Goal: Book appointment/travel/reservation

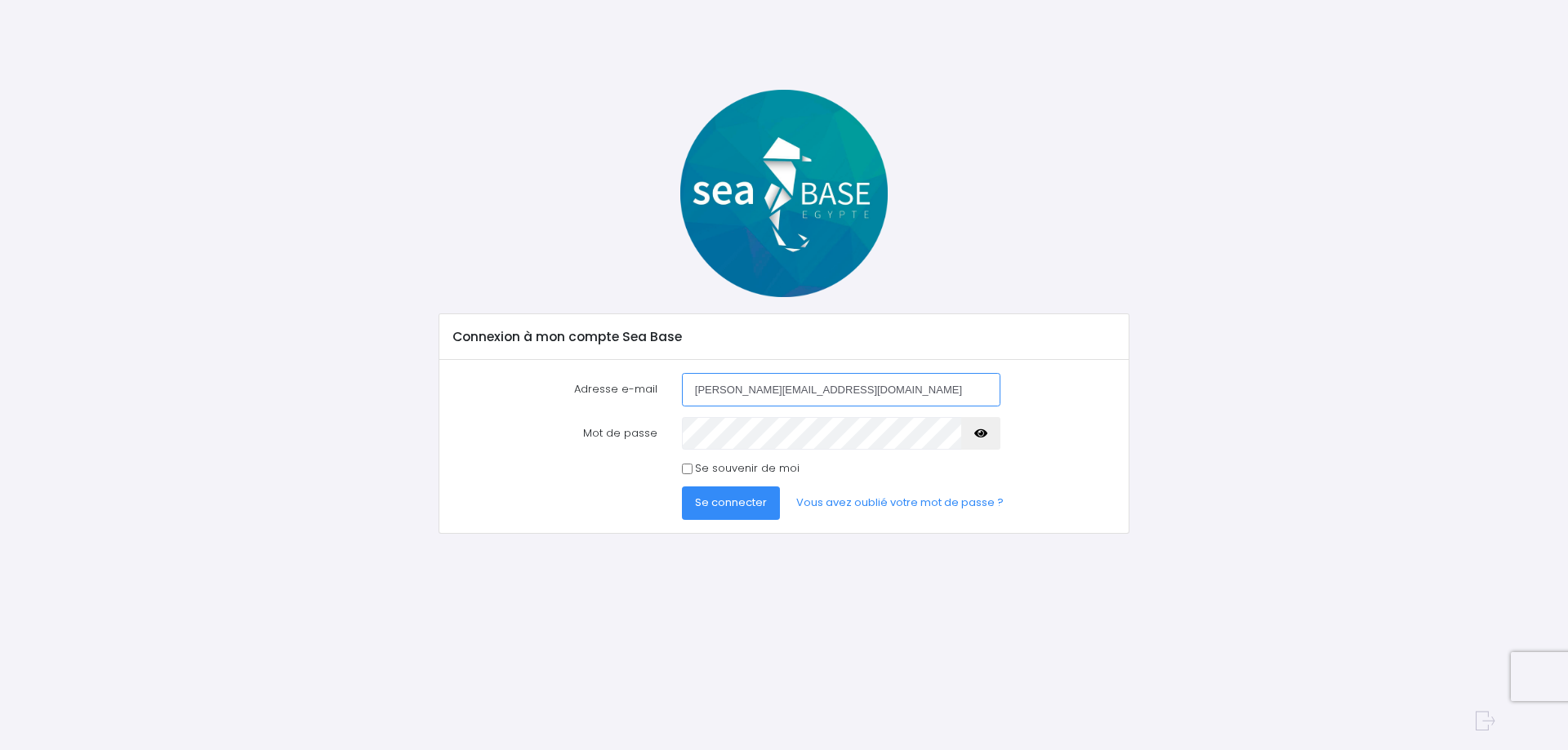
click at [719, 388] on input "thierry.matharan@gmail.com" at bounding box center [841, 390] width 318 height 33
drag, startPoint x: 724, startPoint y: 392, endPoint x: 668, endPoint y: 386, distance: 56.3
click at [668, 386] on div "Adresse e-mail thierry.matharan@gmail.com" at bounding box center [784, 390] width 687 height 33
type input "[PERSON_NAME][EMAIL_ADDRESS][DOMAIN_NAME]"
click at [981, 434] on icon "button" at bounding box center [980, 434] width 13 height 0
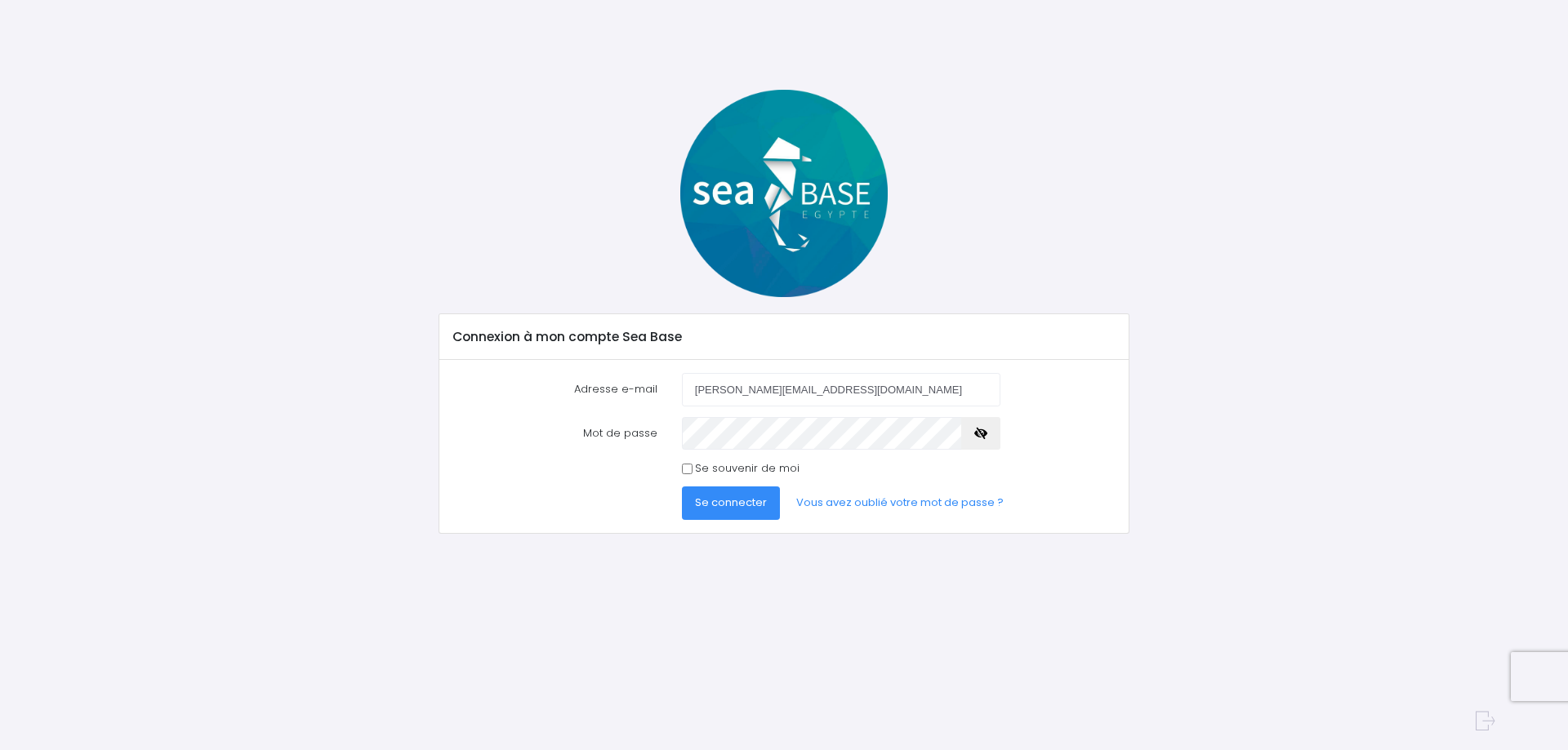
click at [750, 504] on span "Se connecter" at bounding box center [731, 502] width 72 height 16
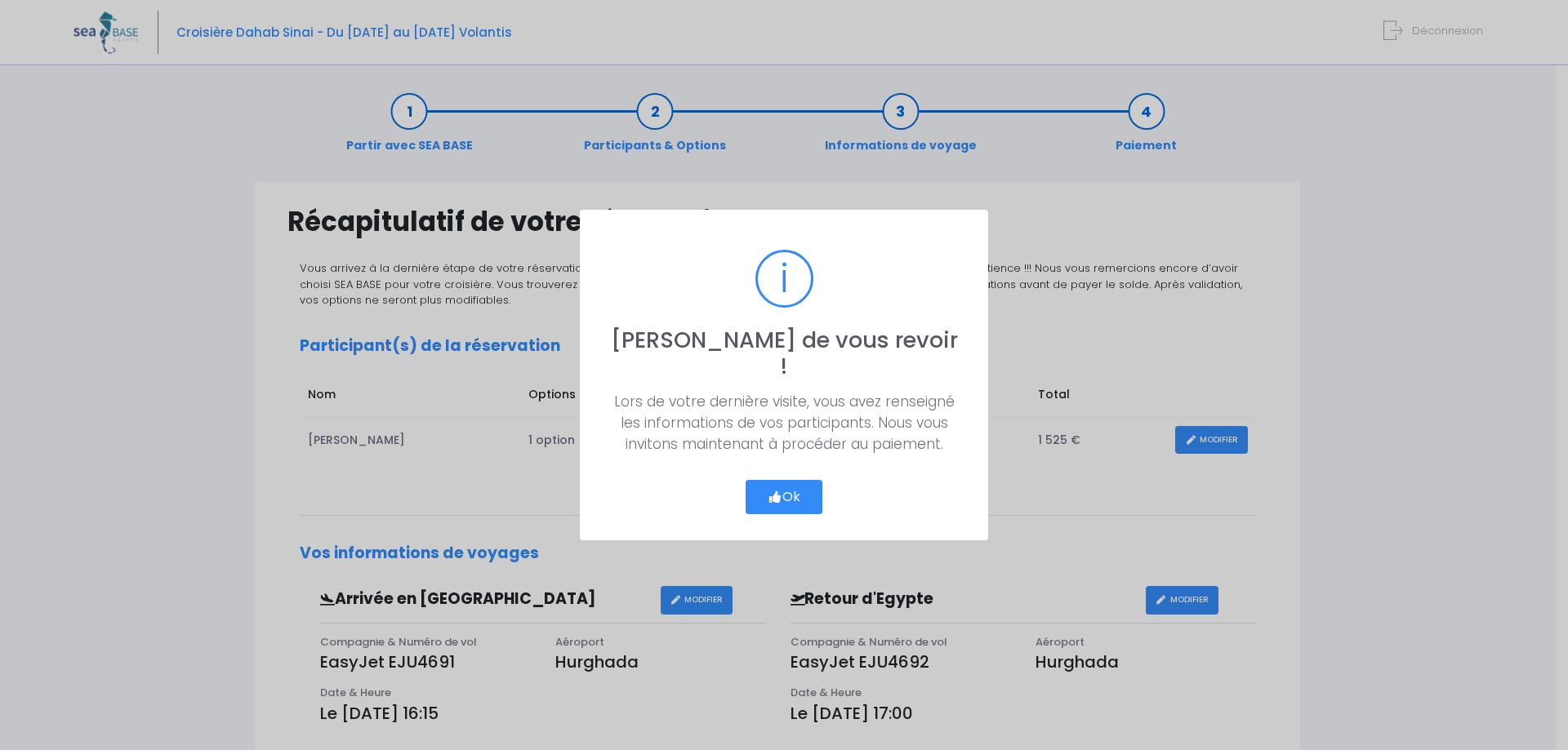
click at [813, 480] on button "Ok" at bounding box center [784, 497] width 77 height 34
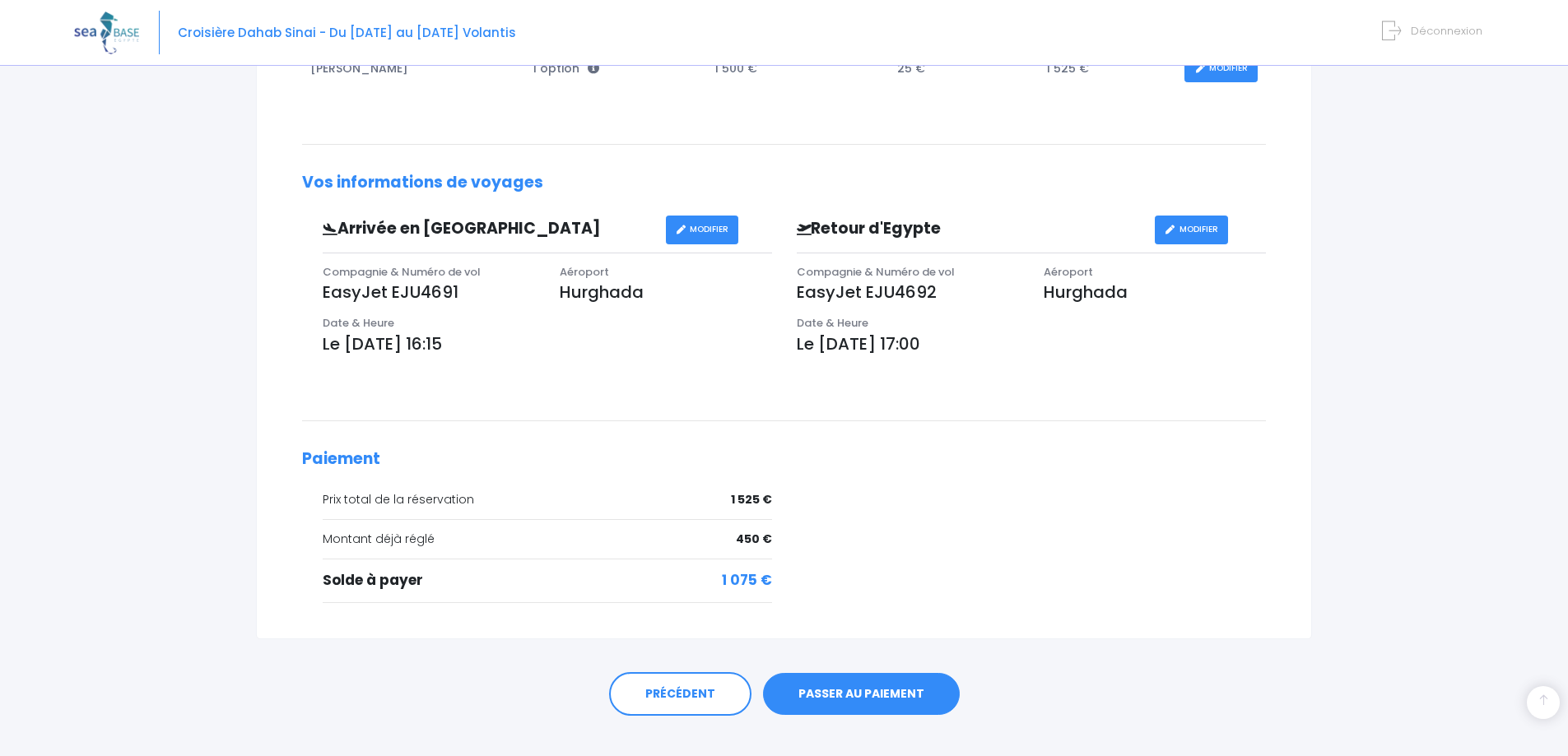
scroll to position [401, 0]
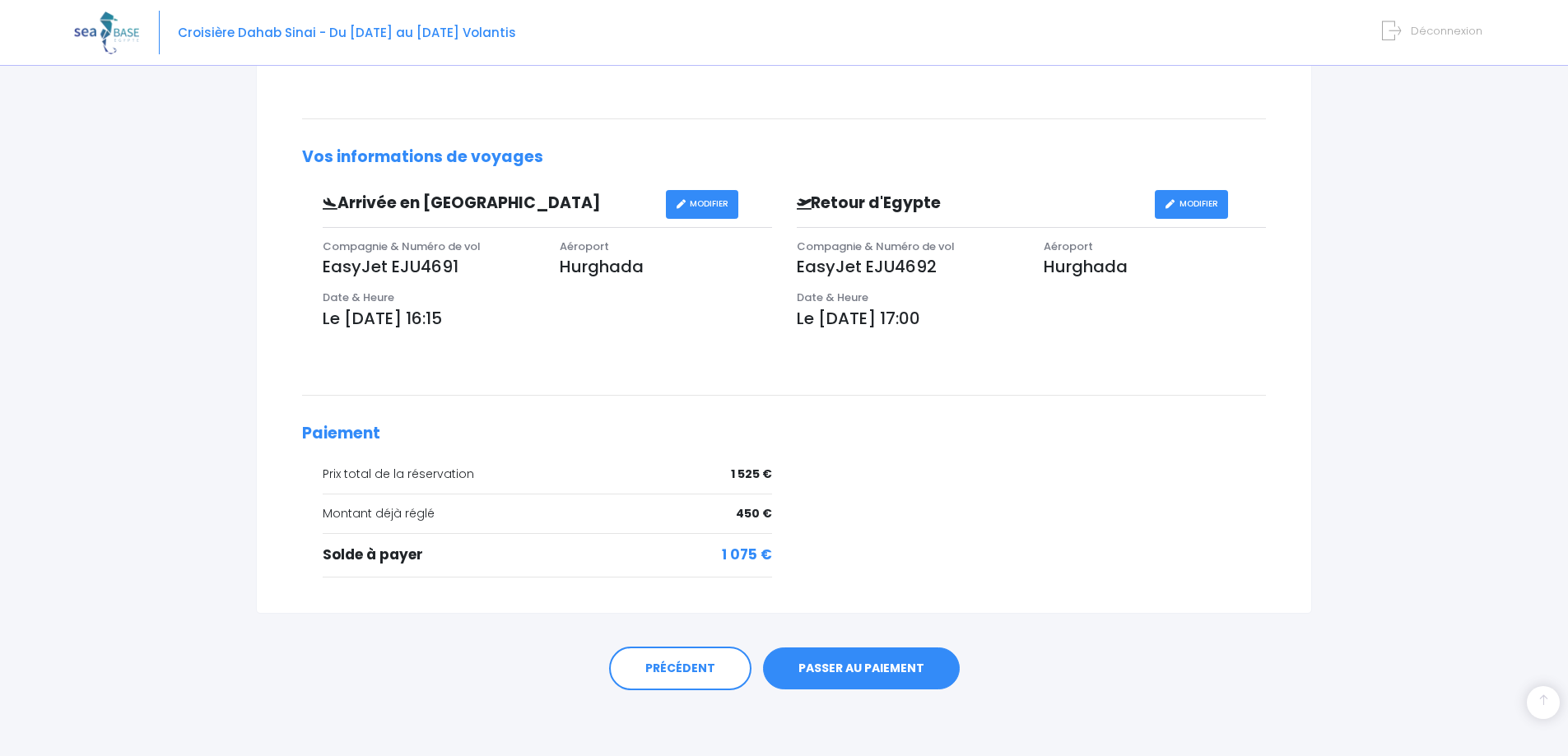
click at [1209, 211] on link "MODIFIER" at bounding box center [1191, 204] width 73 height 29
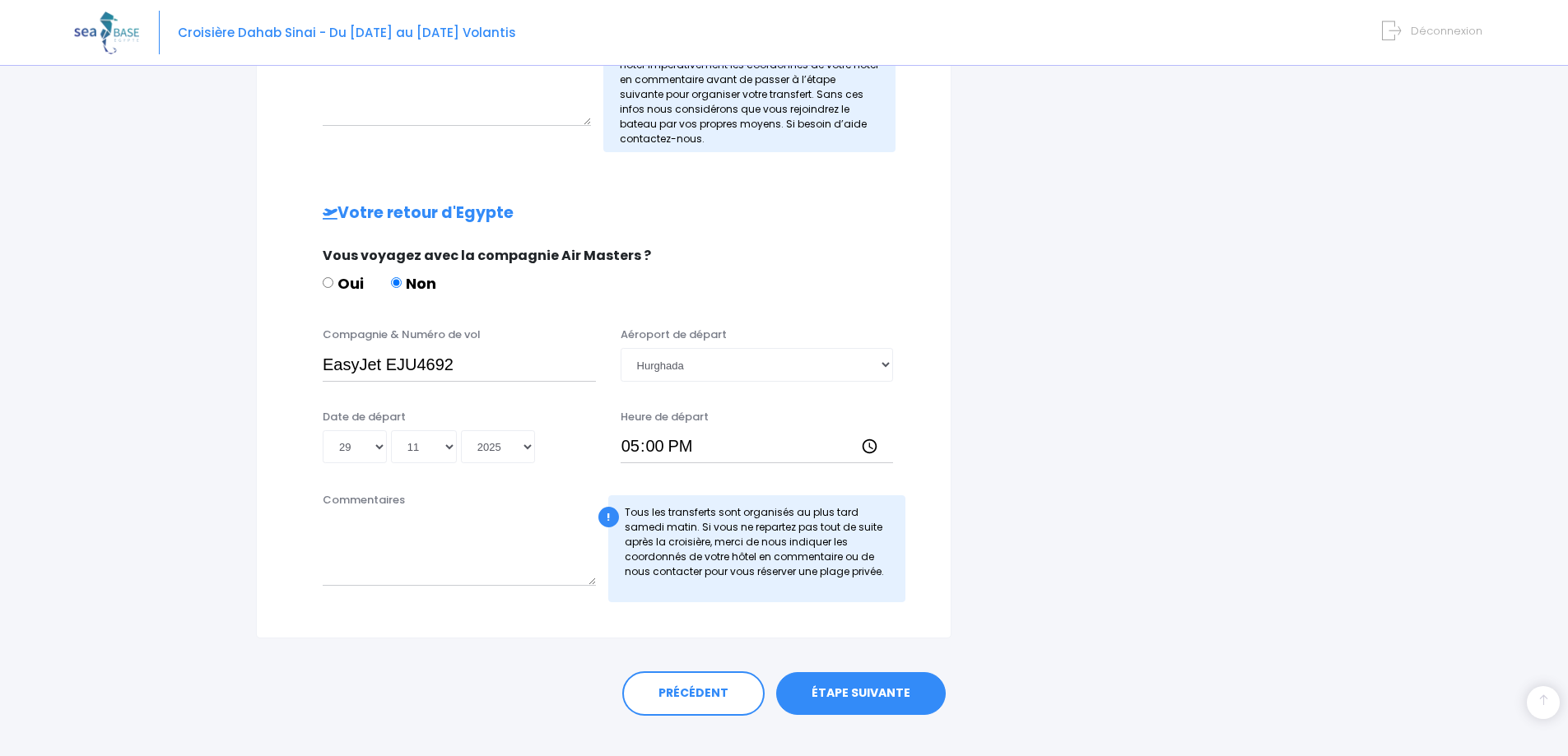
scroll to position [689, 0]
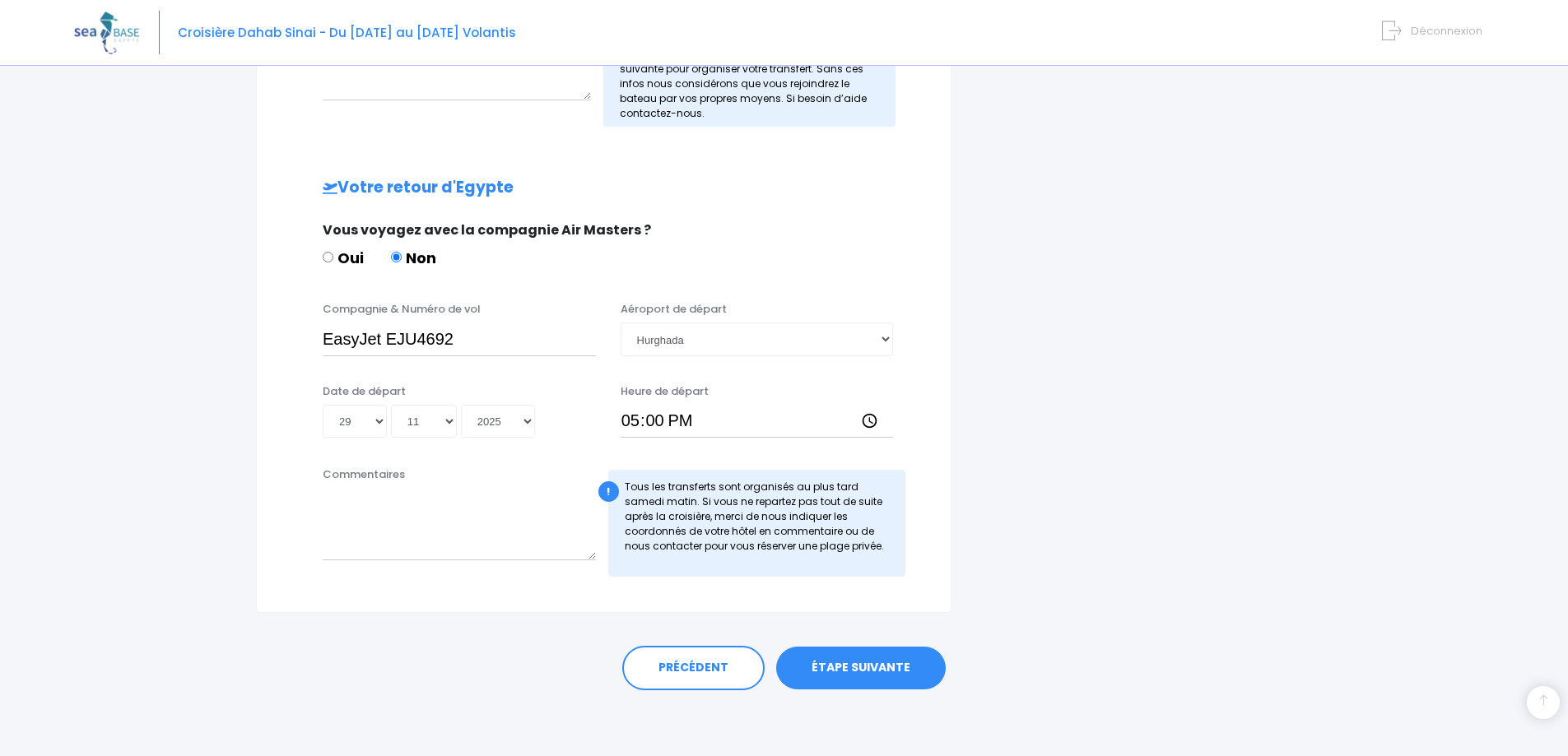
click at [888, 675] on link "ÉTAPE SUIVANTE" at bounding box center [861, 668] width 169 height 43
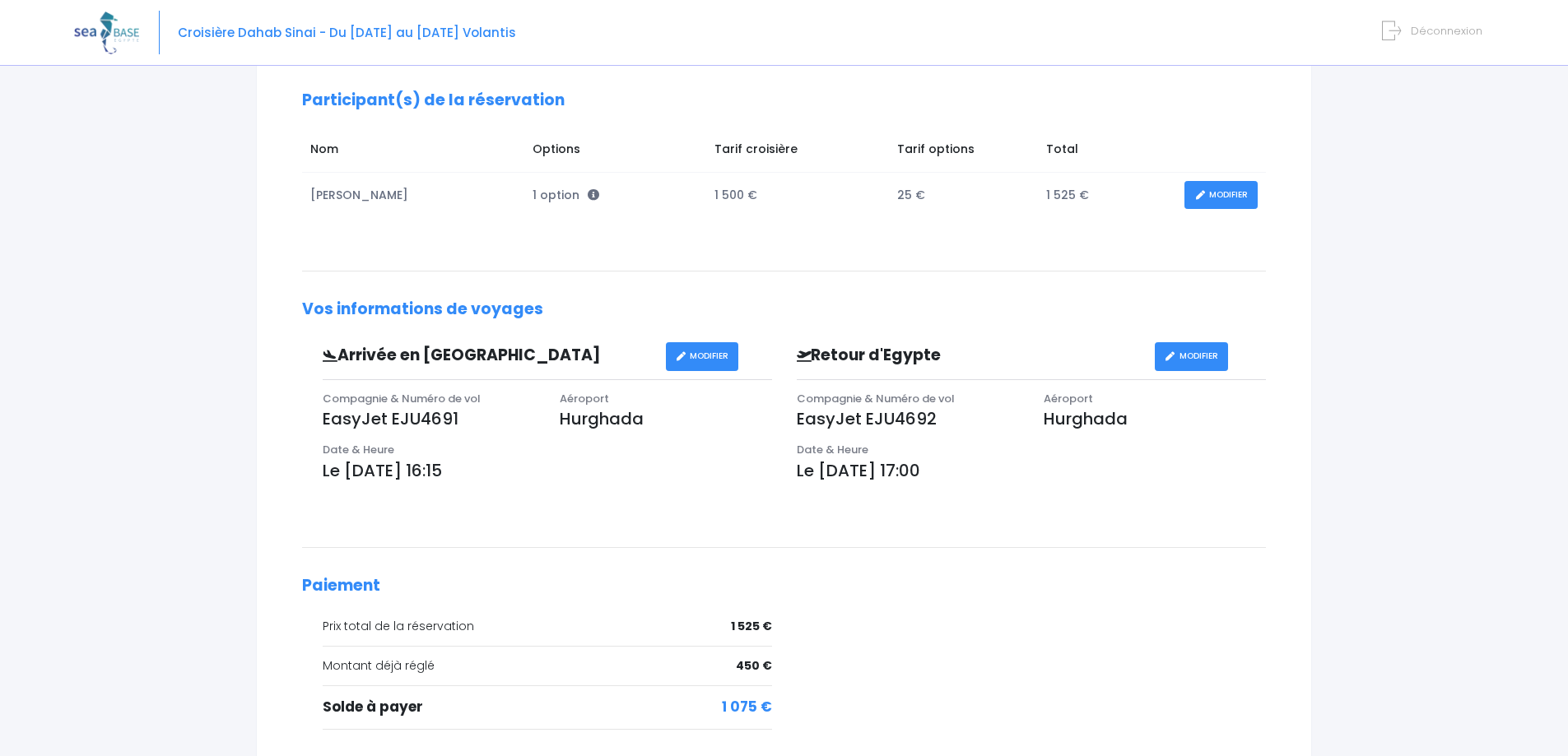
scroll to position [237, 0]
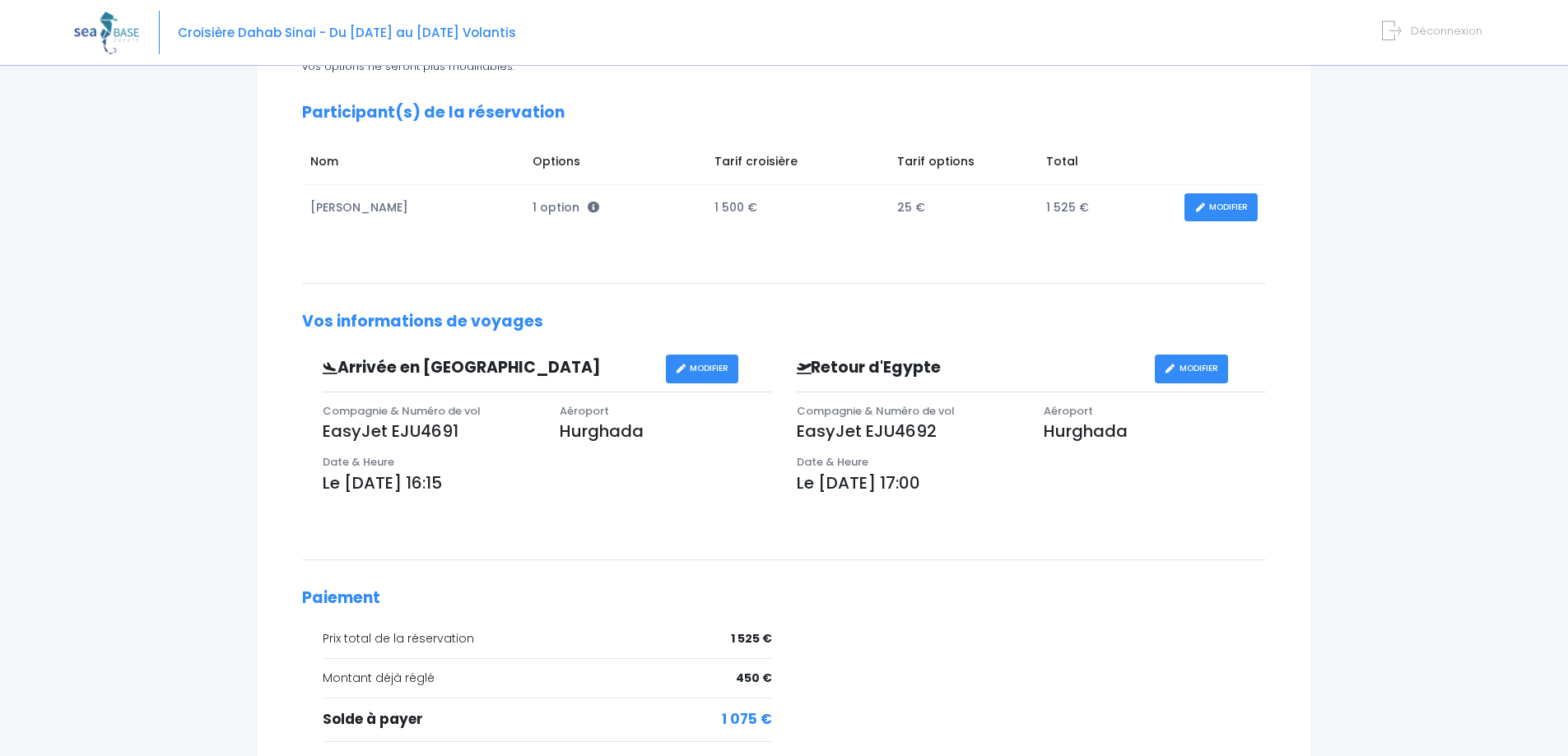
click at [1196, 356] on link "MODIFIER" at bounding box center [1191, 369] width 73 height 29
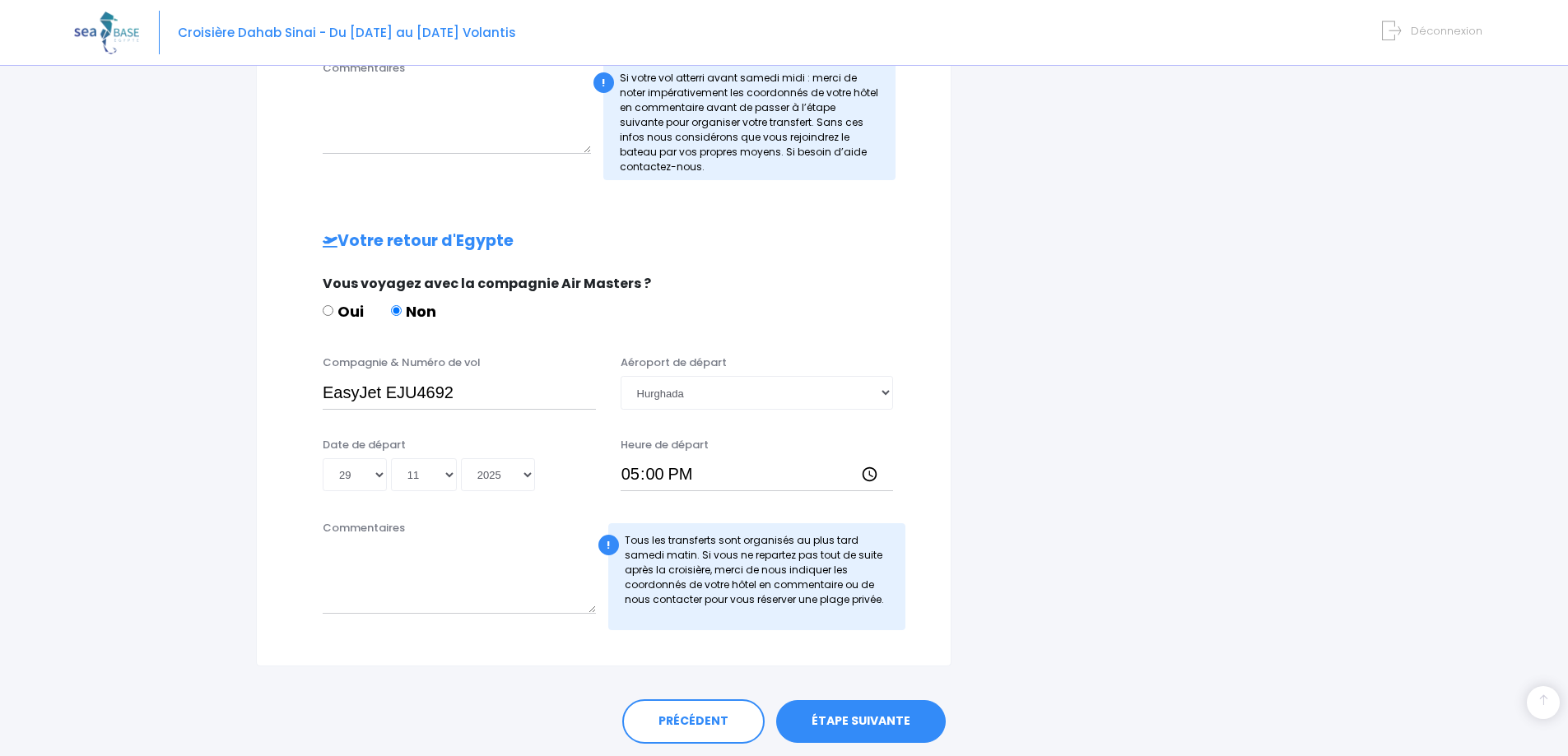
scroll to position [689, 0]
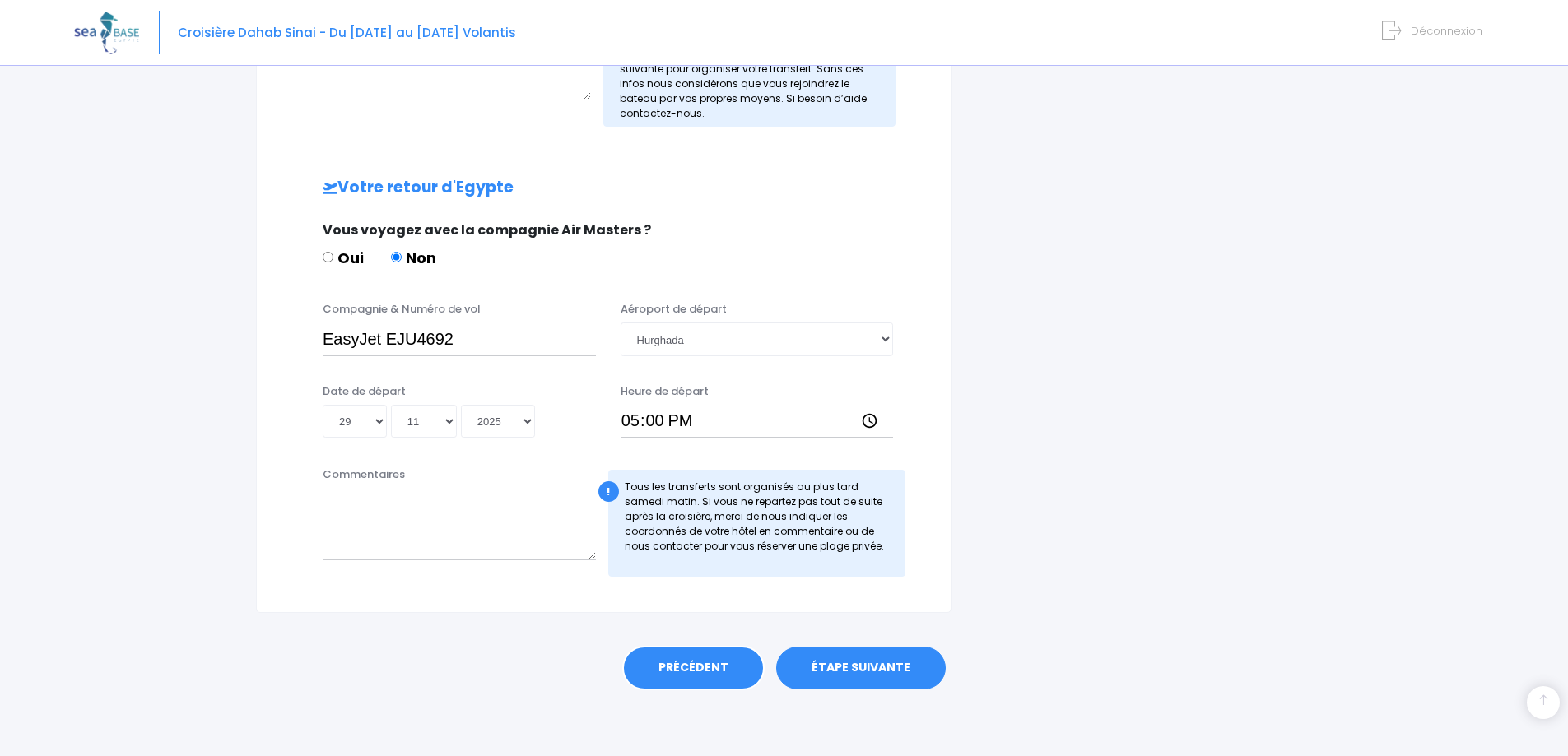
click at [698, 670] on link "PRÉCÉDENT" at bounding box center [693, 668] width 142 height 44
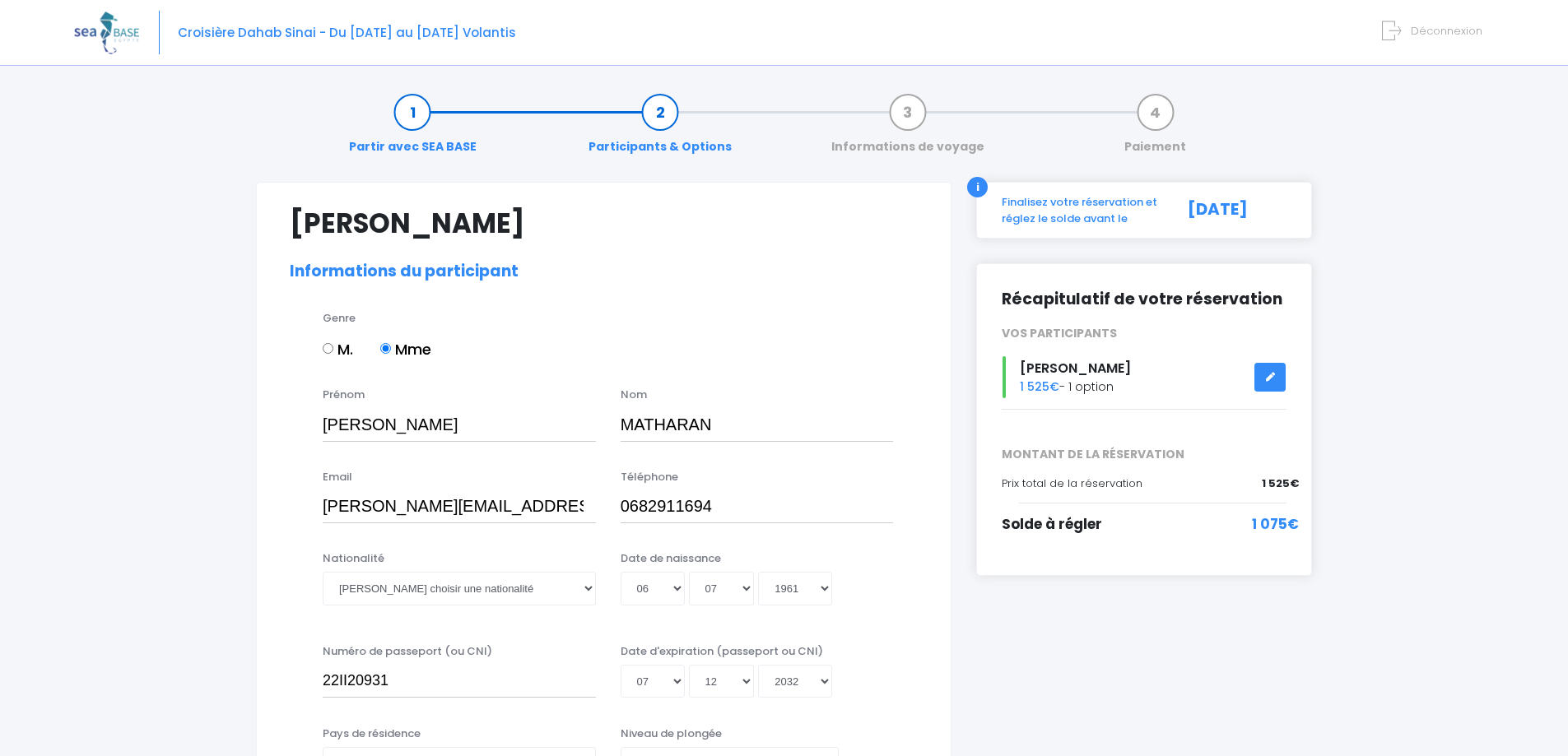
select select "PA40"
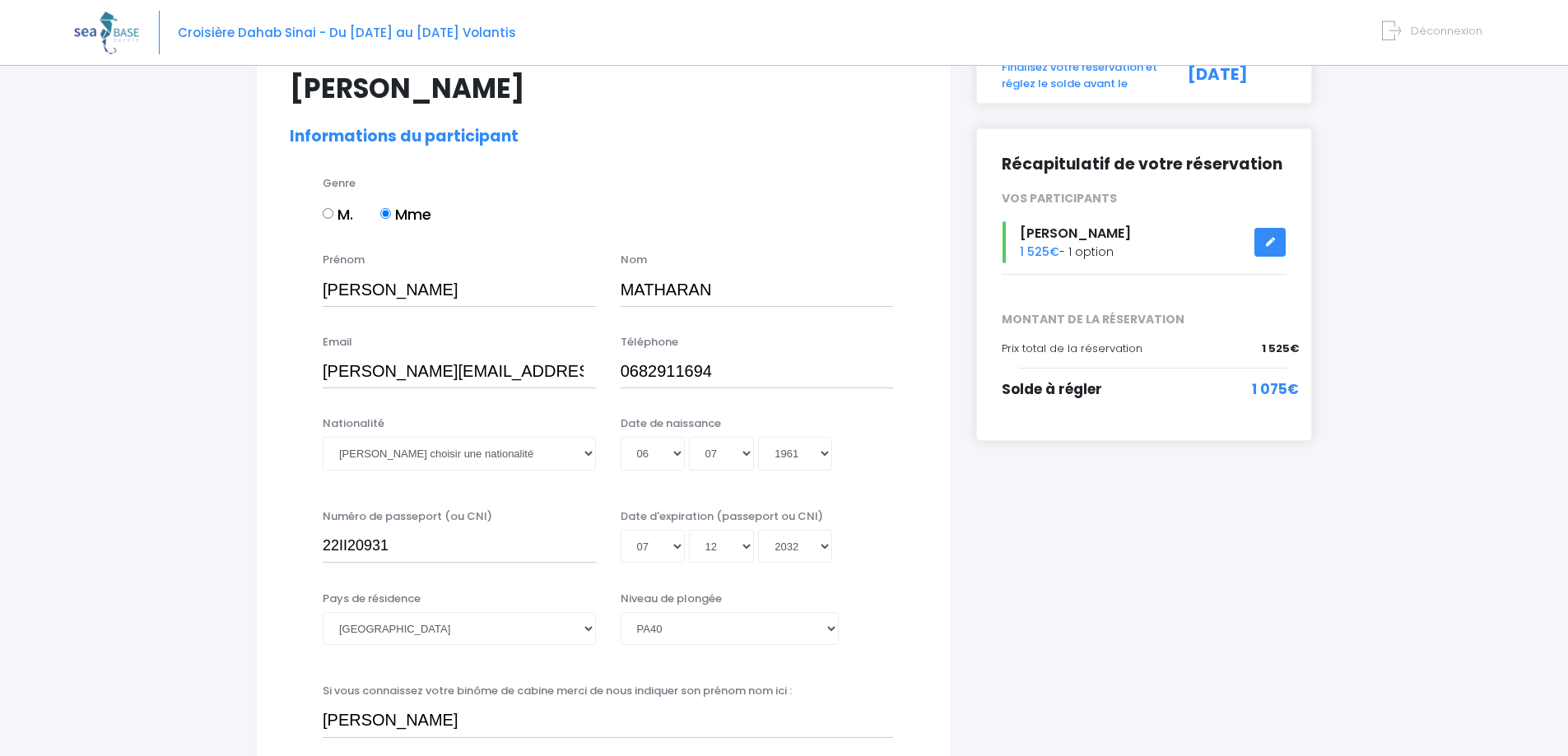
scroll to position [165, 0]
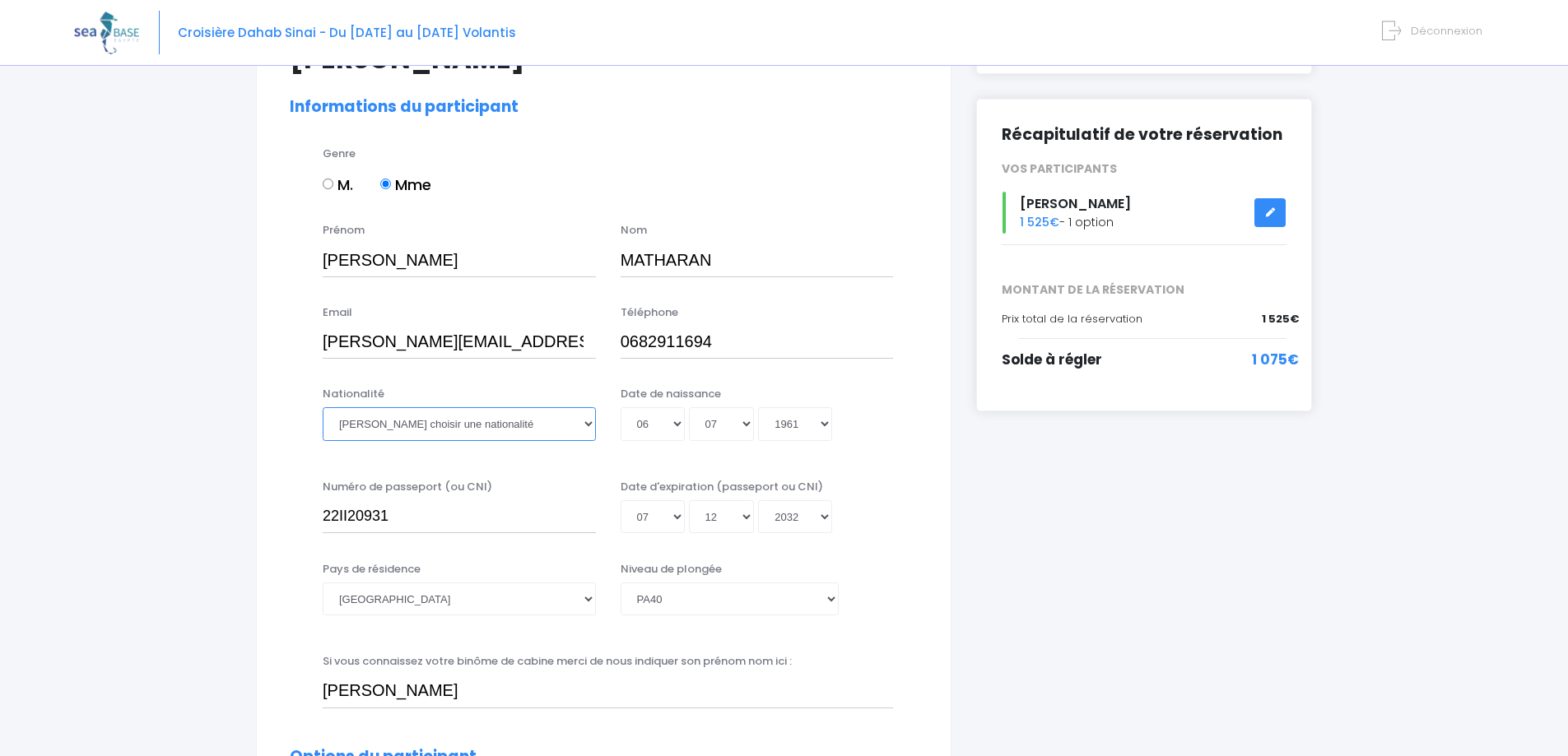
click at [572, 417] on select "Veuillez choisir une nationalité Afghane Albanaise Algerienne Allemande America…" at bounding box center [459, 424] width 274 height 33
select select "Française"
click at [323, 408] on select "Veuillez choisir une nationalité Afghane Albanaise Algerienne Allemande America…" at bounding box center [459, 424] width 274 height 33
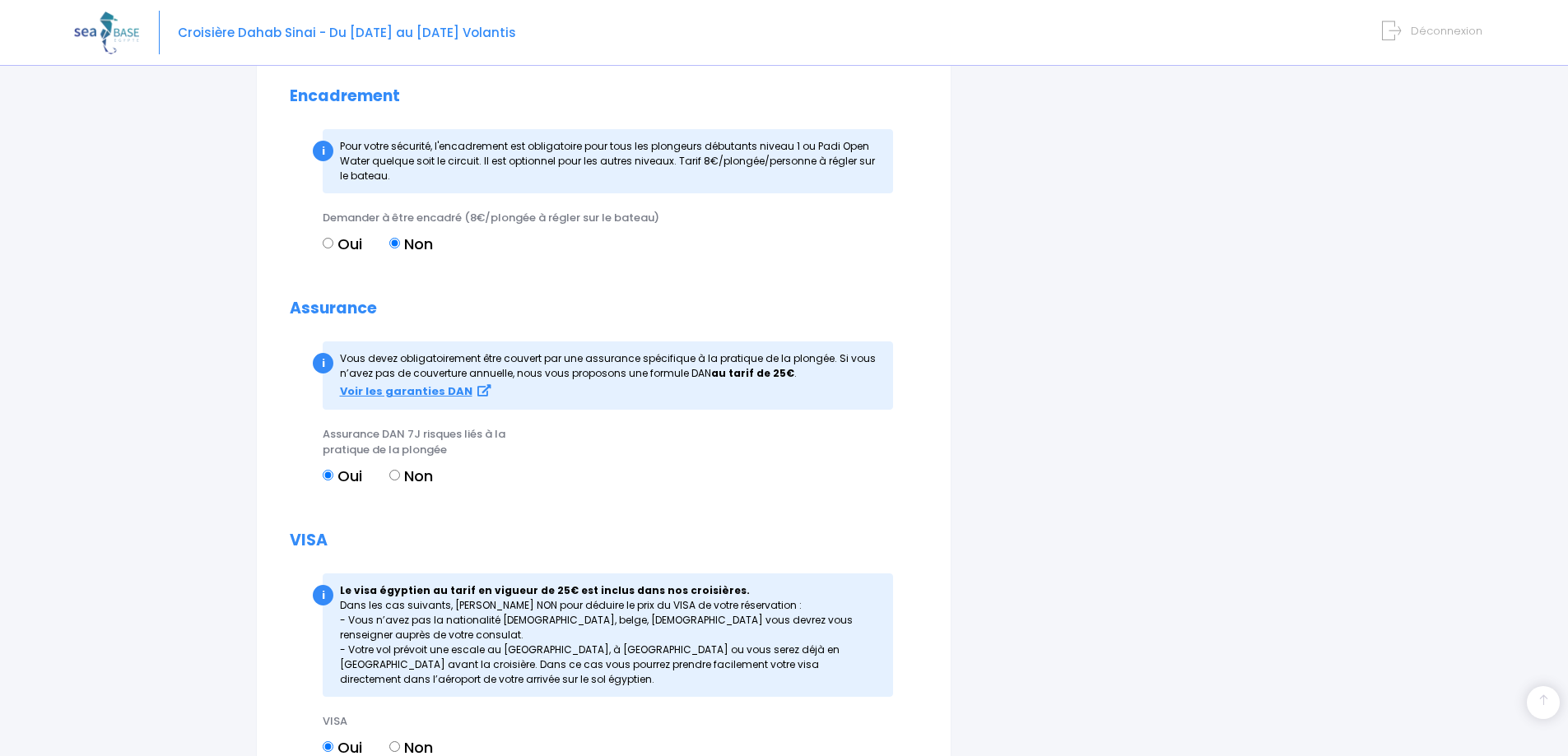
scroll to position [1786, 0]
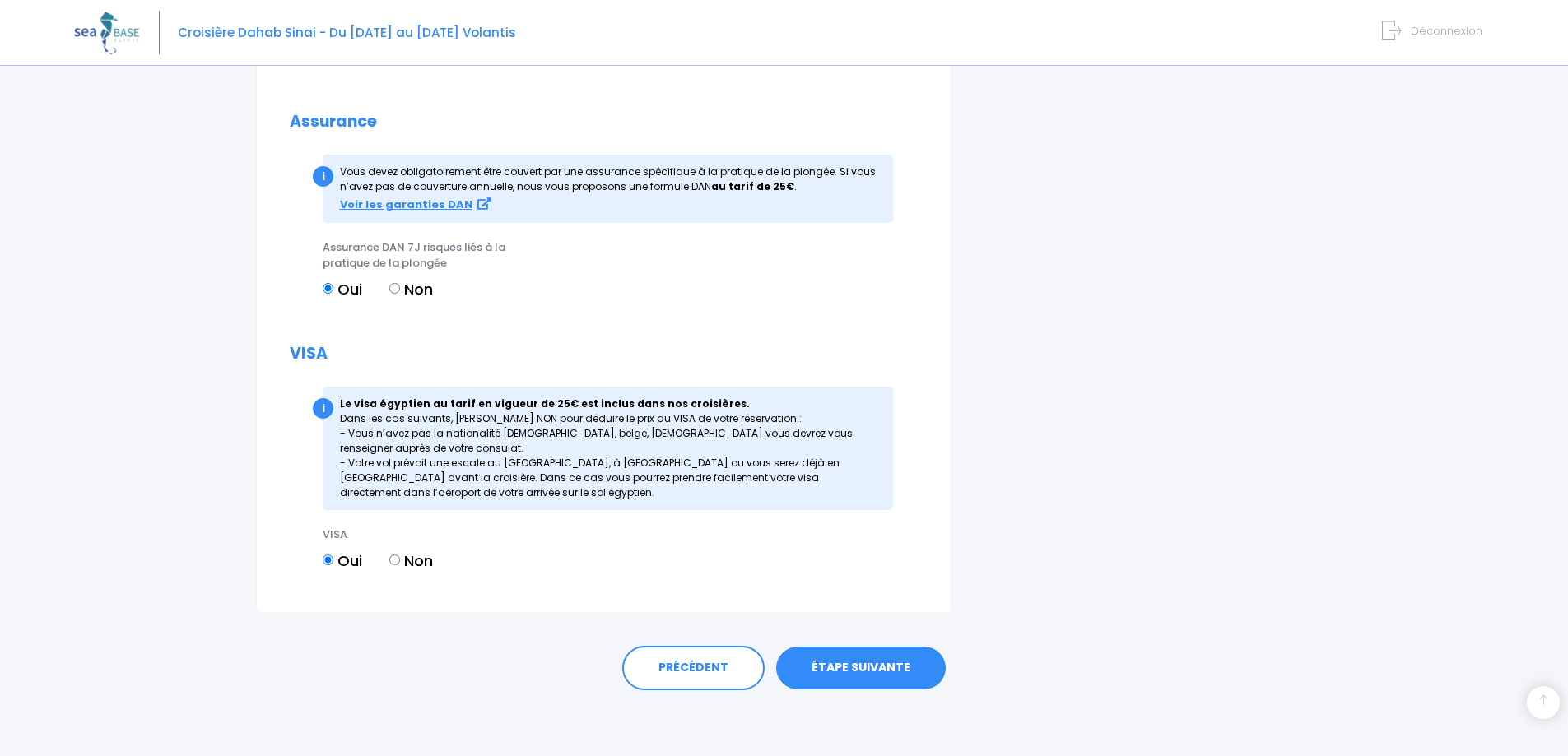
click at [855, 671] on link "ÉTAPE SUIVANTE" at bounding box center [861, 668] width 169 height 43
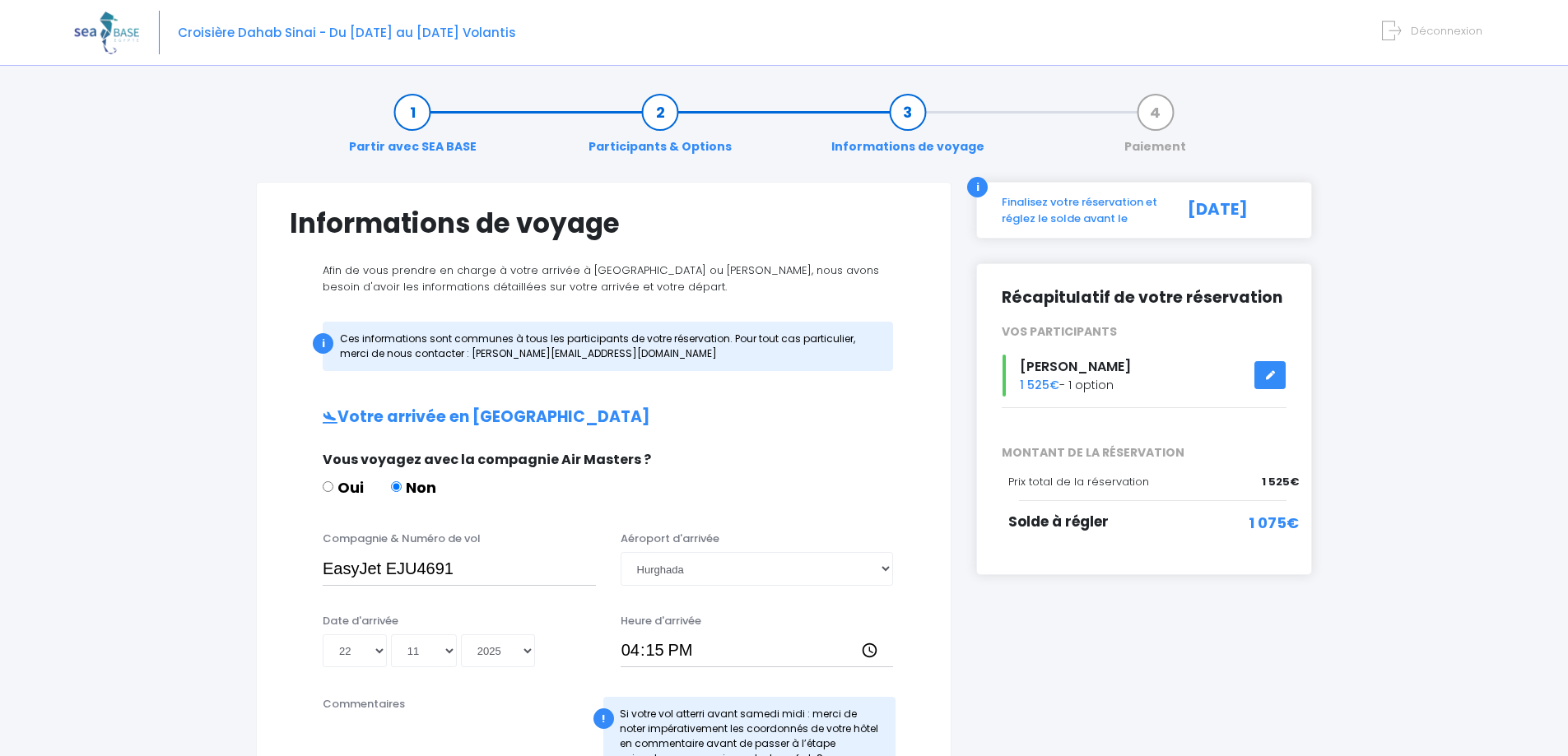
click at [271, 33] on span "Croisière Dahab Sinai - Du [DATE] au [DATE] Volantis" at bounding box center [347, 32] width 338 height 18
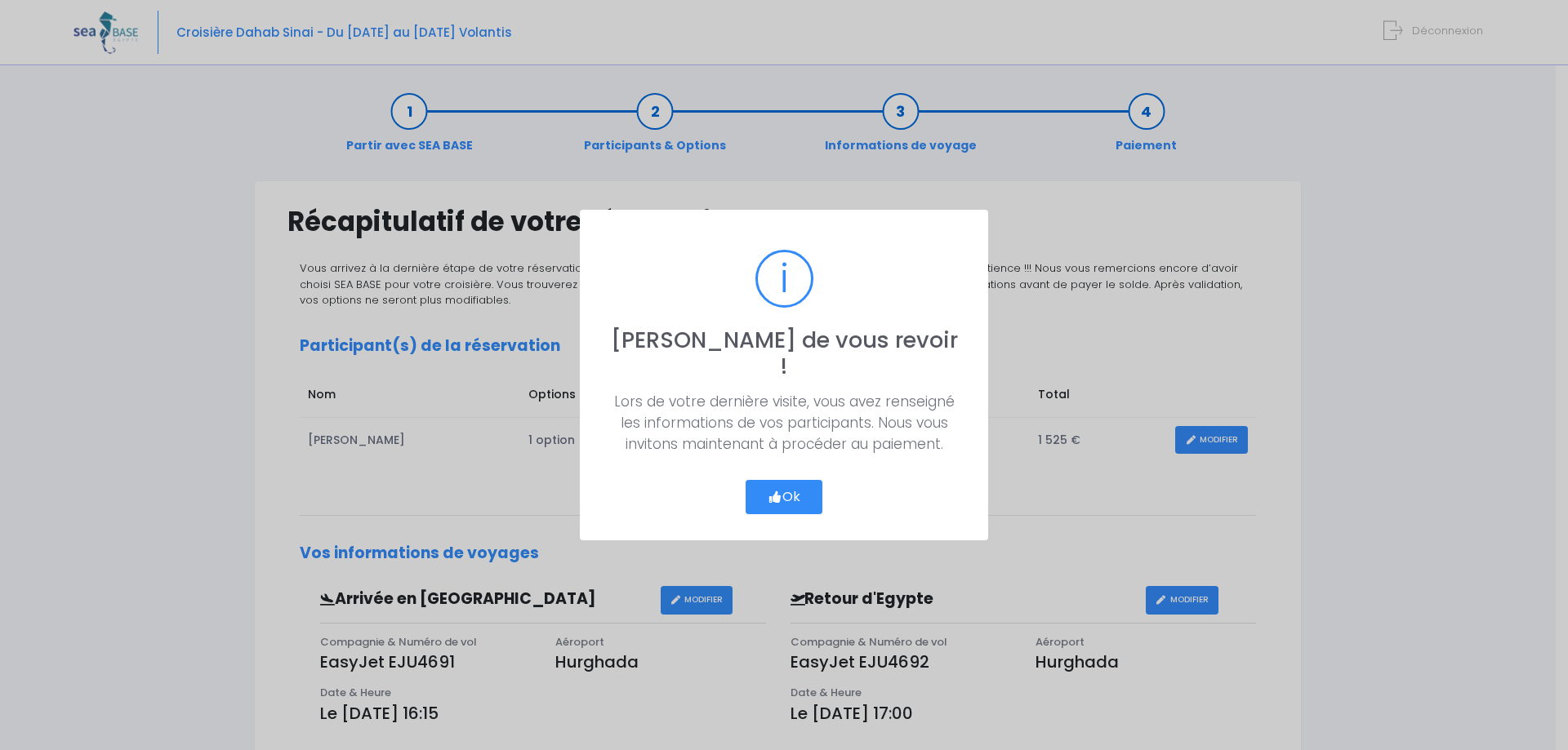
click at [775, 491] on button "Ok" at bounding box center [784, 497] width 77 height 34
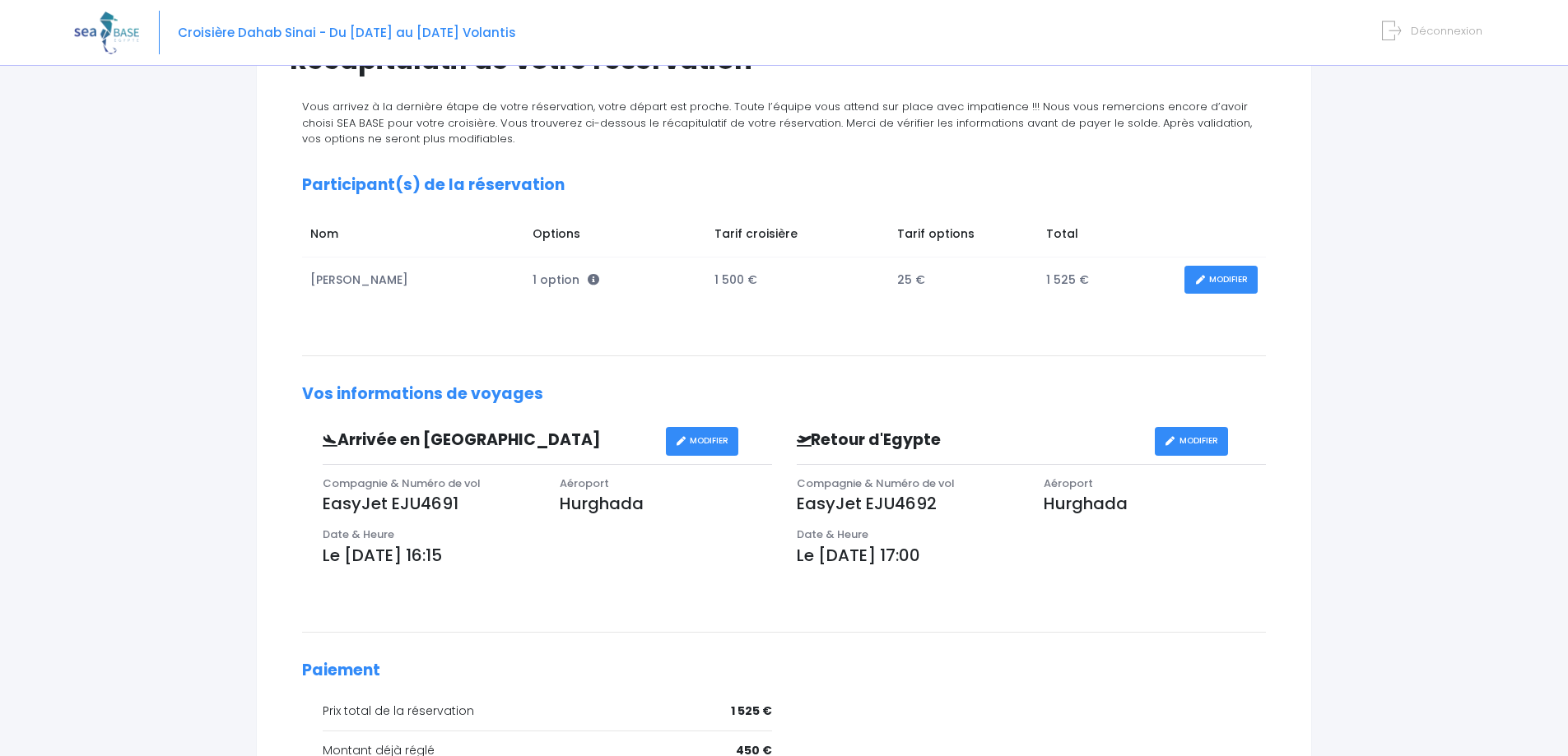
scroll to position [165, 0]
click at [1214, 277] on link "MODIFIER" at bounding box center [1220, 279] width 73 height 29
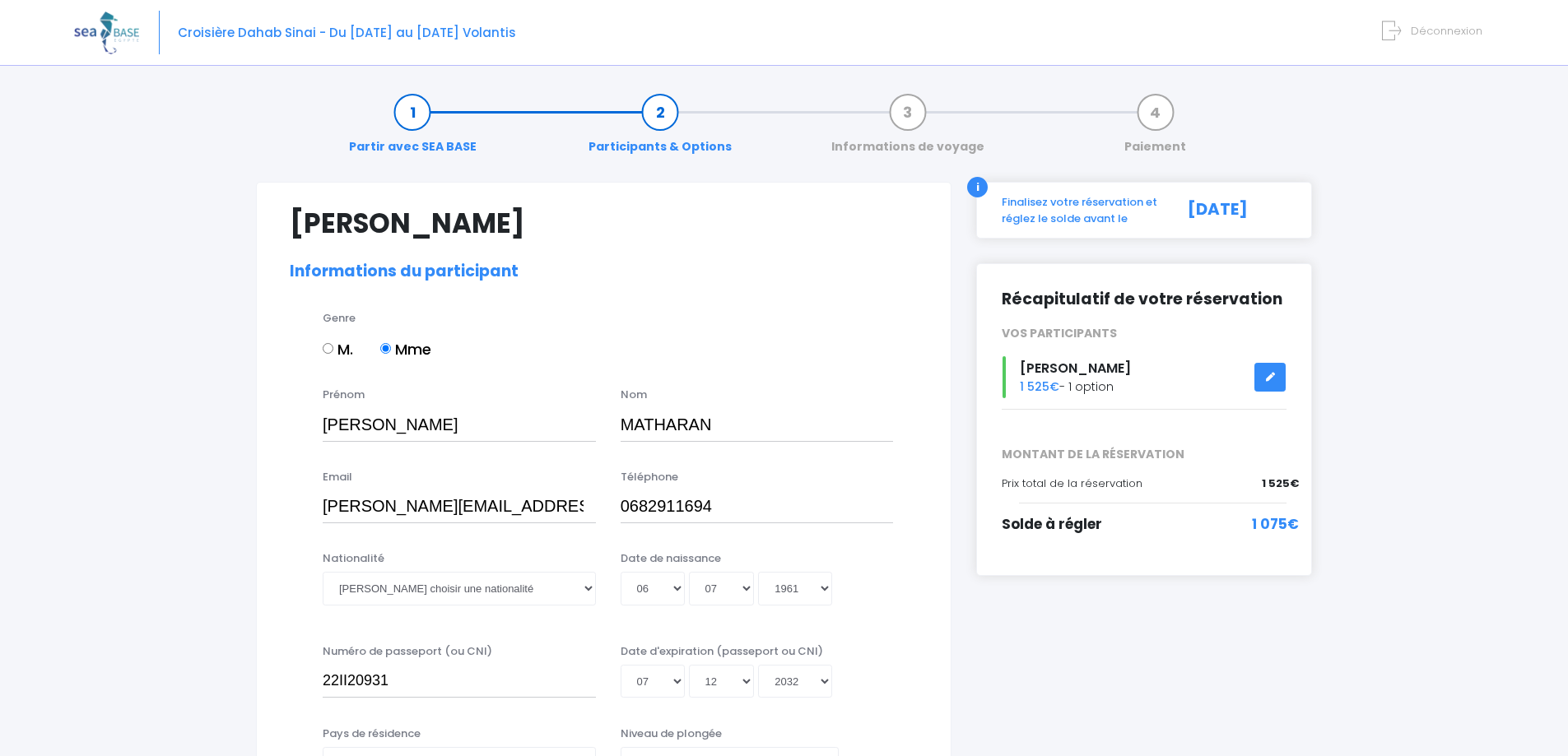
select select "PA40"
click at [1436, 27] on span "Déconnexion" at bounding box center [1446, 30] width 71 height 16
